Goal: Information Seeking & Learning: Learn about a topic

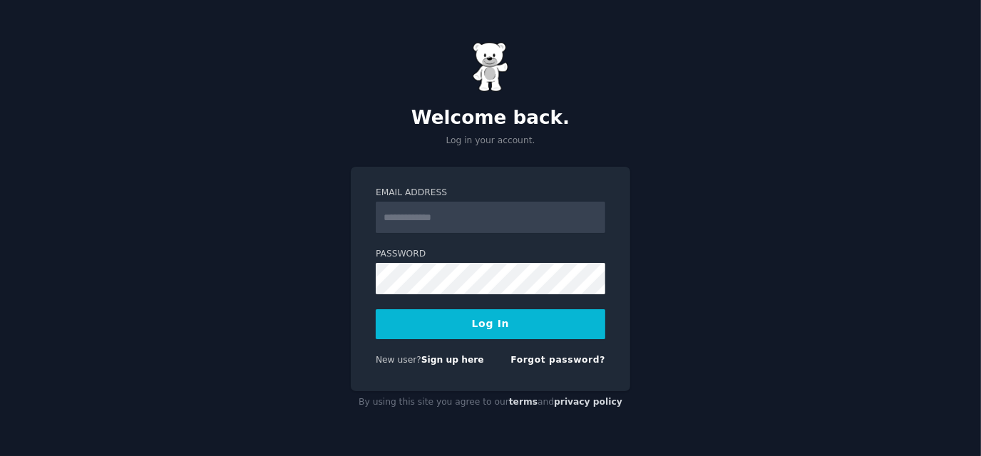
click at [446, 216] on input "Email Address" at bounding box center [491, 217] width 230 height 31
type input "**********"
click at [462, 336] on button "Log In" at bounding box center [491, 324] width 230 height 30
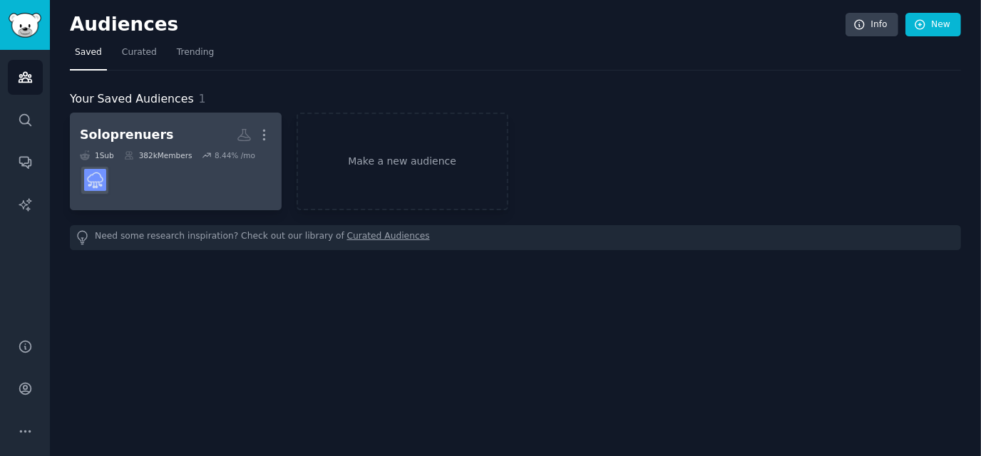
click at [197, 161] on dd at bounding box center [176, 180] width 192 height 40
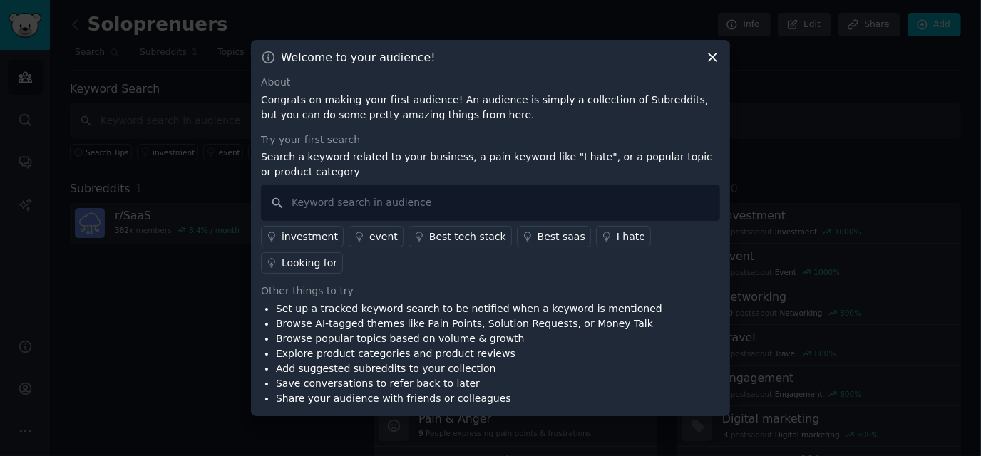
click at [604, 241] on icon at bounding box center [607, 236] width 6 height 9
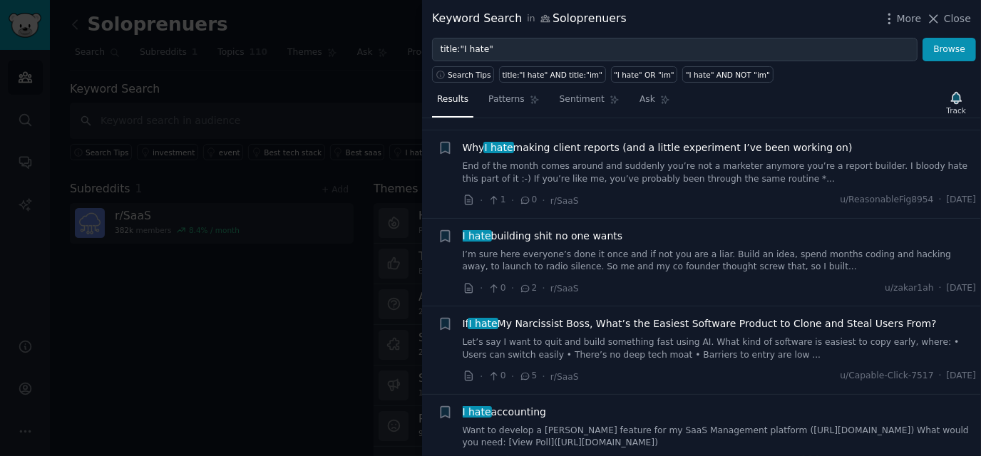
scroll to position [98, 0]
click at [707, 272] on div "I hate building shit no one wants I’m sure here everyone’s done it once and if …" at bounding box center [720, 263] width 514 height 68
click at [822, 283] on div "· 0 · 2 · r/[PERSON_NAME] u/zakar1ah · [DATE]" at bounding box center [720, 288] width 514 height 15
click at [524, 287] on icon at bounding box center [525, 289] width 13 height 10
click at [510, 233] on span "I hate building shit no one wants" at bounding box center [543, 236] width 160 height 15
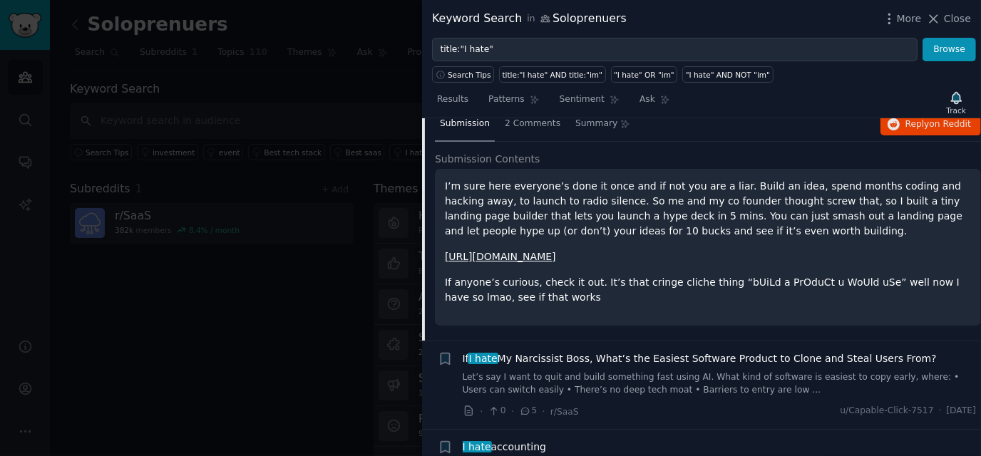
scroll to position [297, 0]
click at [681, 239] on div "I’m sure here everyone’s done it once and if not you are a liar. Build an idea,…" at bounding box center [708, 241] width 526 height 126
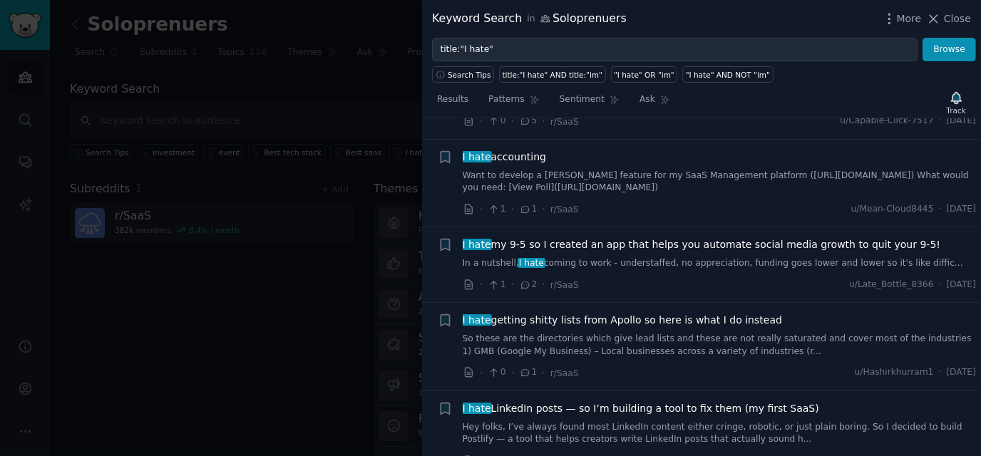
scroll to position [589, 0]
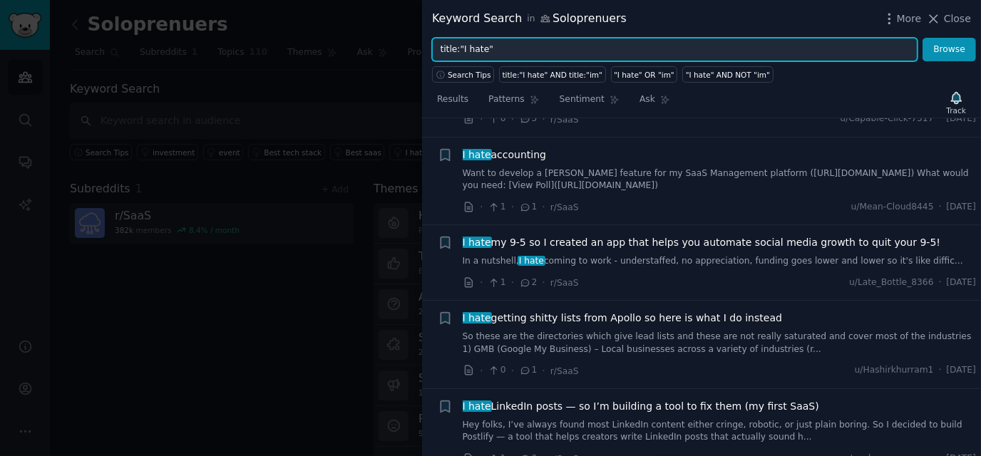
click at [519, 41] on input "title:"I hate"" at bounding box center [674, 50] width 485 height 24
type input "t"
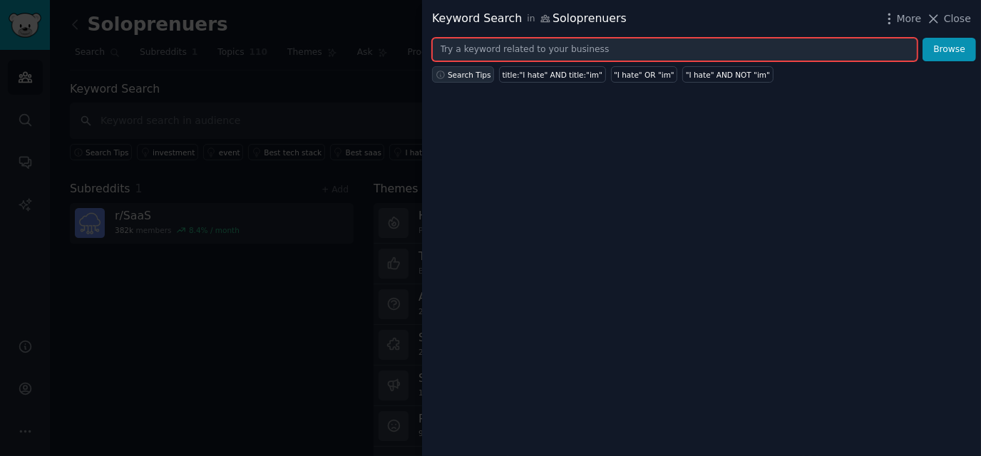
click at [472, 70] on span "Search Tips" at bounding box center [469, 75] width 43 height 10
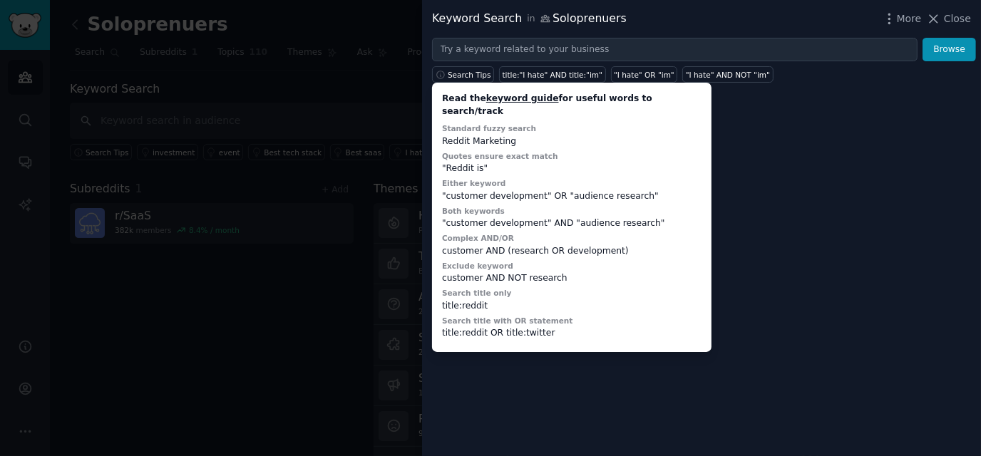
click at [311, 296] on div at bounding box center [490, 228] width 981 height 456
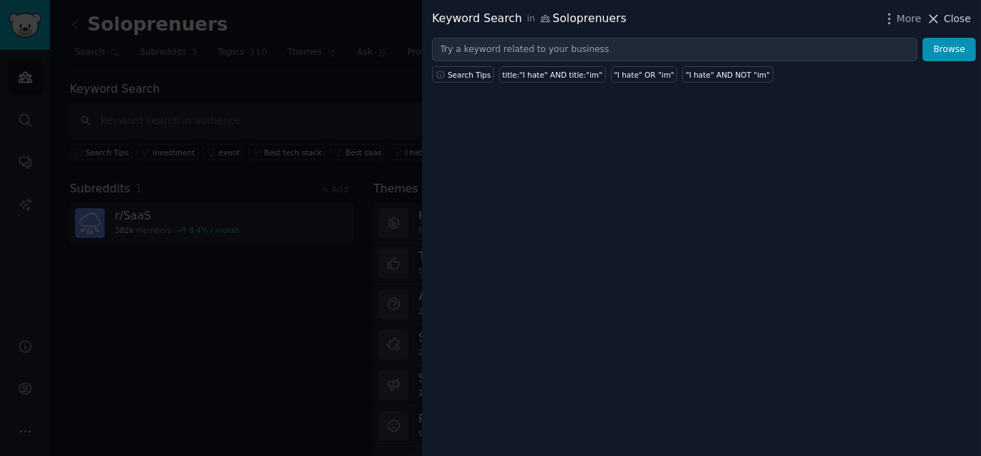
click at [940, 19] on icon at bounding box center [933, 18] width 15 height 15
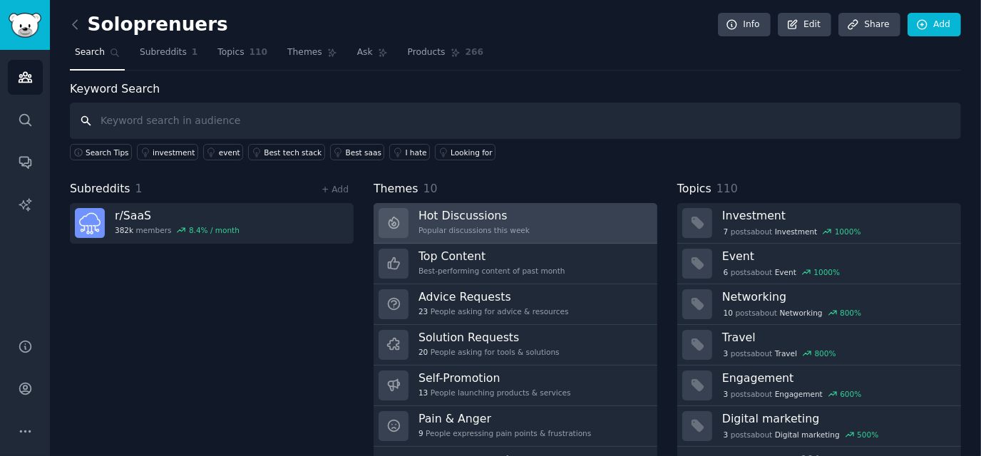
scroll to position [31, 0]
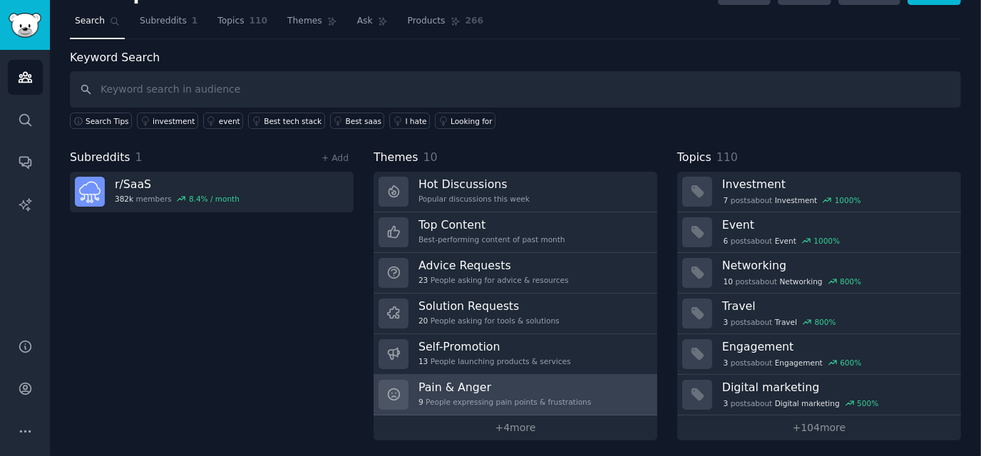
click at [490, 385] on h3 "Pain & Anger" at bounding box center [504, 387] width 172 height 15
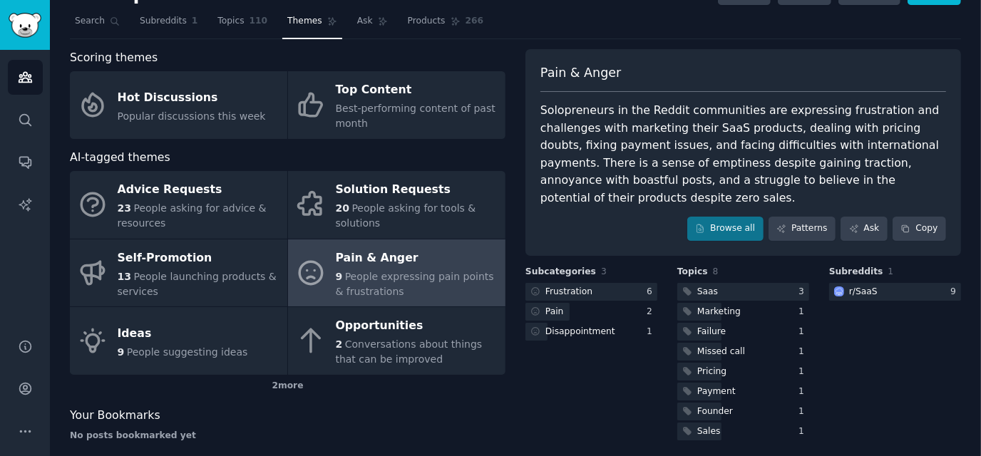
scroll to position [45, 0]
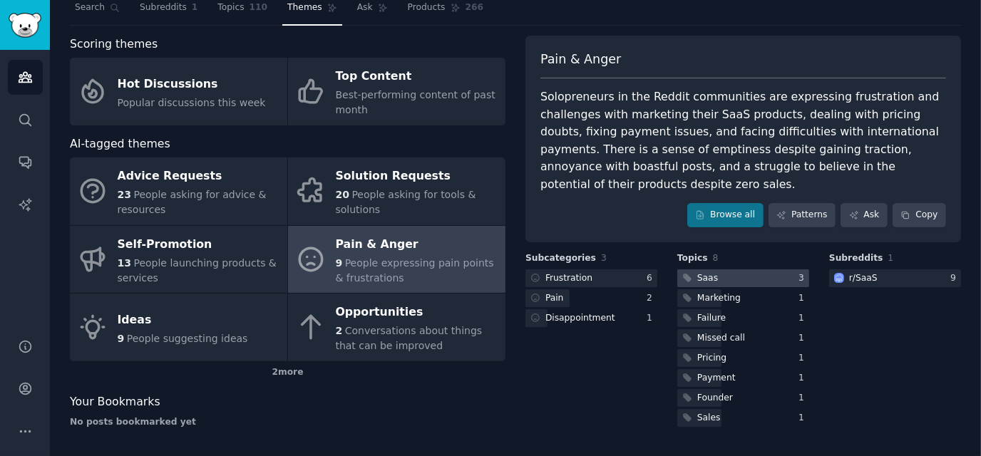
click at [751, 269] on div at bounding box center [743, 278] width 132 height 18
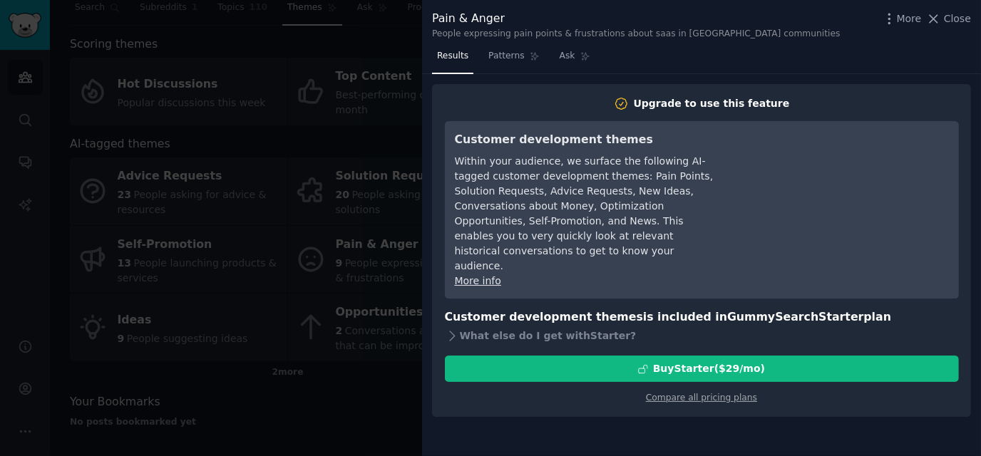
click at [327, 311] on div at bounding box center [490, 228] width 981 height 456
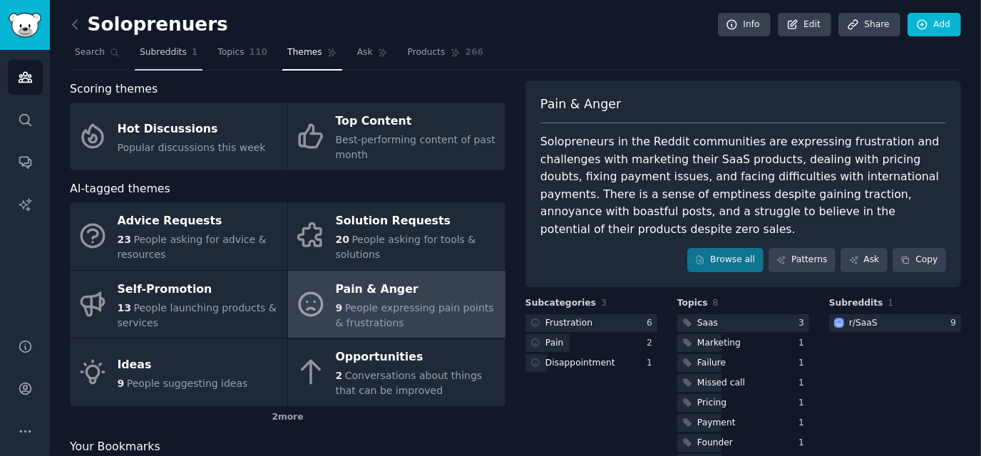
click at [160, 51] on span "Subreddits" at bounding box center [163, 52] width 47 height 13
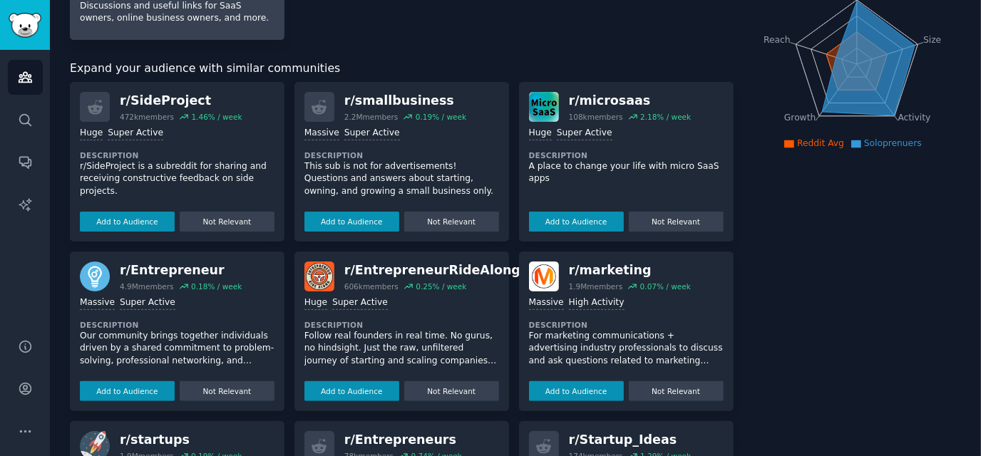
scroll to position [178, 0]
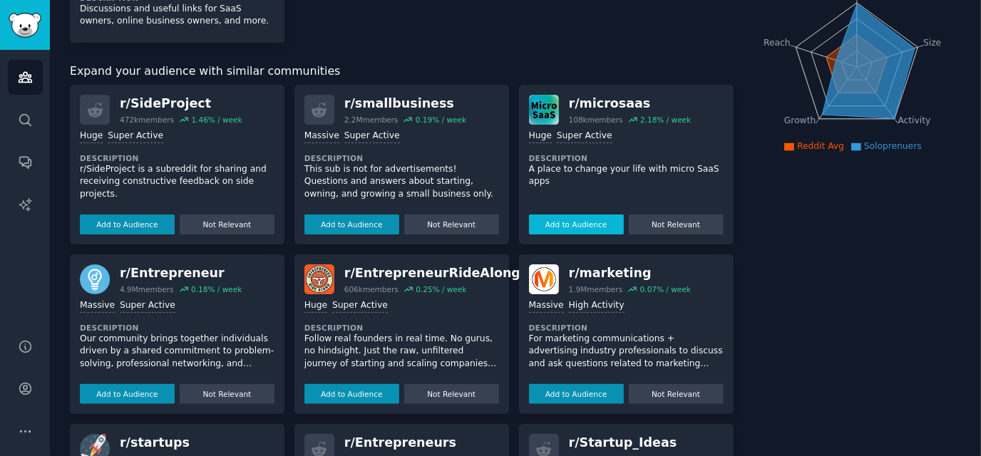
click at [590, 217] on button "Add to Audience" at bounding box center [576, 225] width 95 height 20
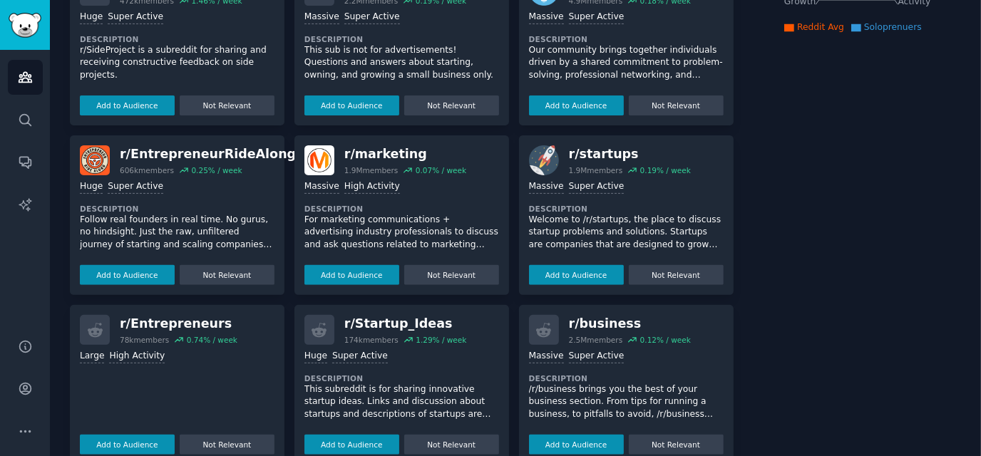
scroll to position [0, 0]
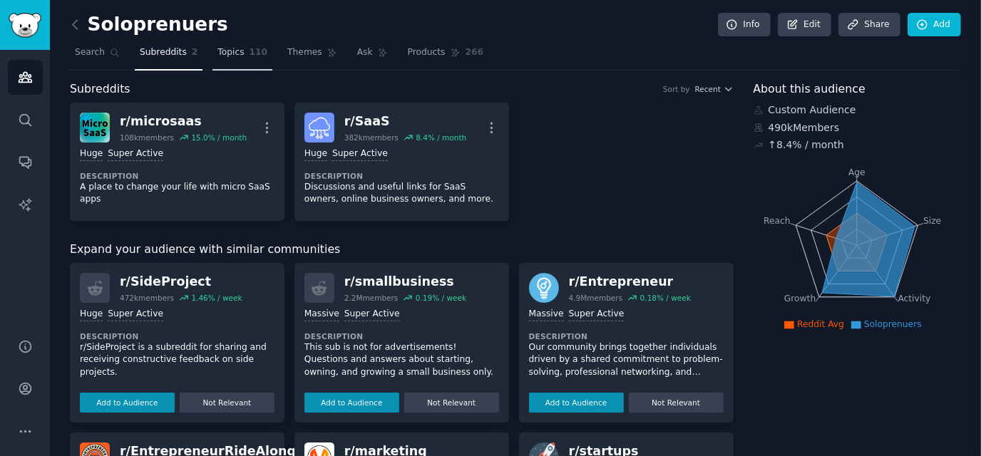
click at [249, 50] on span "110" at bounding box center [258, 52] width 19 height 13
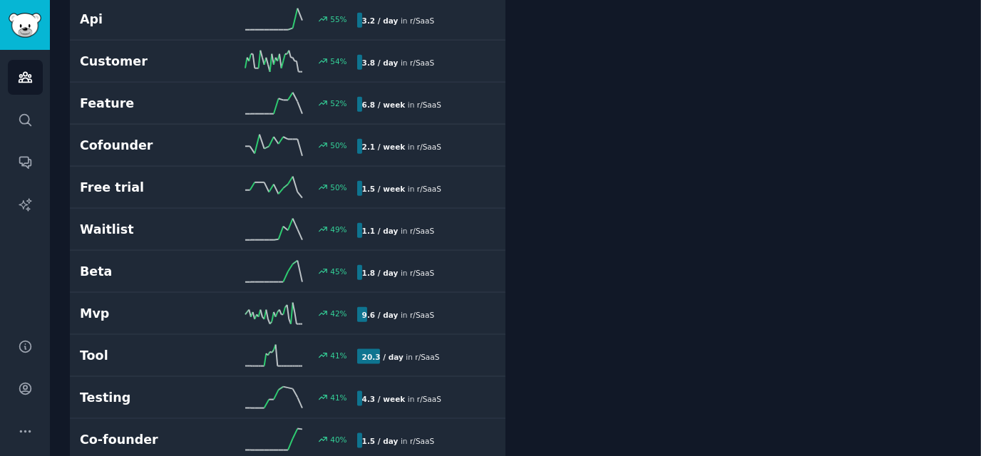
scroll to position [1213, 0]
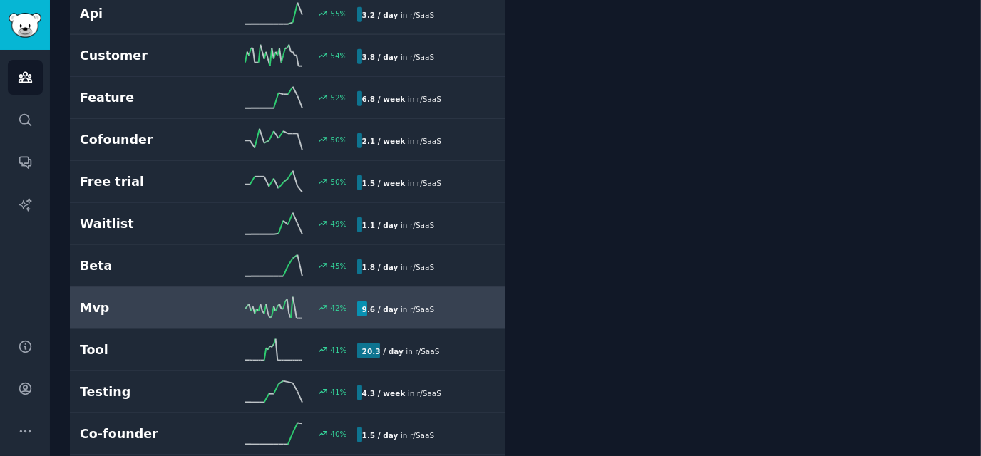
click at [141, 302] on link "Mvp 42 % 9.6 / day in r/ SaaS" at bounding box center [288, 308] width 436 height 42
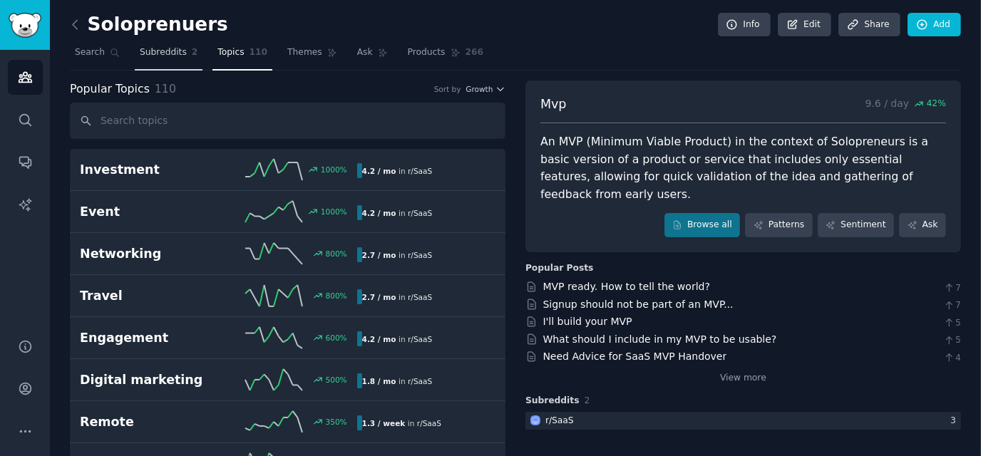
click at [159, 49] on span "Subreddits" at bounding box center [163, 52] width 47 height 13
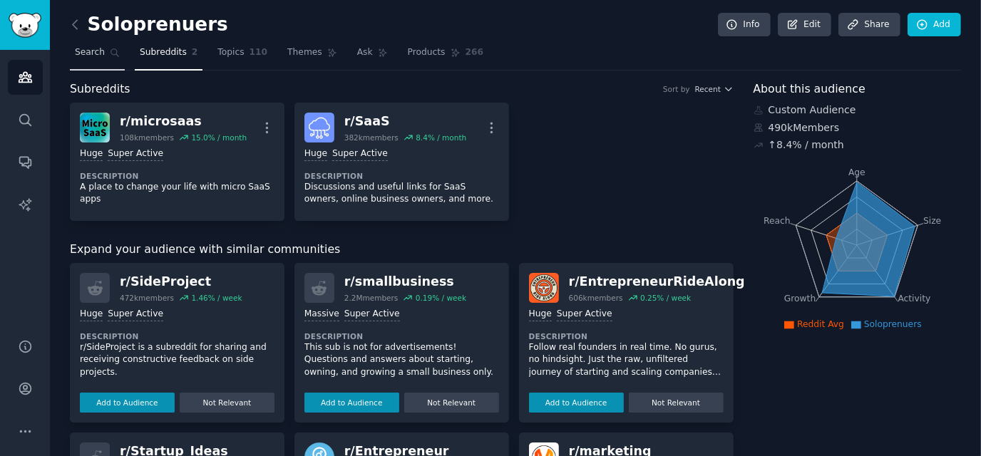
click at [91, 50] on span "Search" at bounding box center [90, 52] width 30 height 13
